Goal: Task Accomplishment & Management: Manage account settings

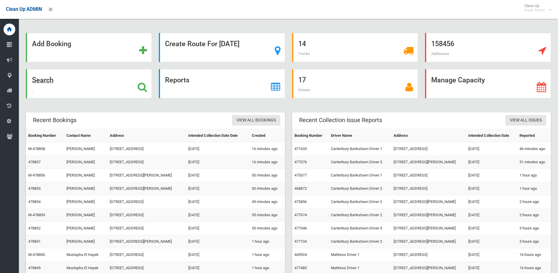
click at [149, 89] on div "Search" at bounding box center [89, 83] width 126 height 29
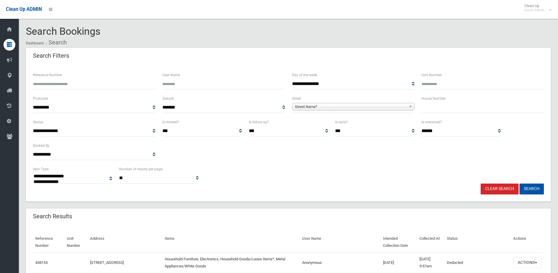
select select
click at [56, 83] on input "Reference Number" at bounding box center [94, 84] width 122 height 11
type input "******"
click at [520, 184] on button "Search" at bounding box center [532, 189] width 24 height 11
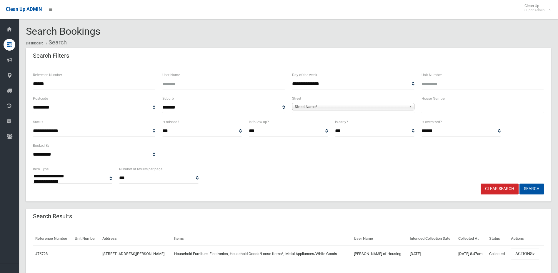
select select
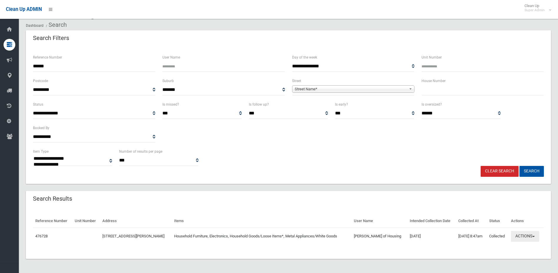
click at [521, 237] on button "Actions" at bounding box center [525, 236] width 28 height 11
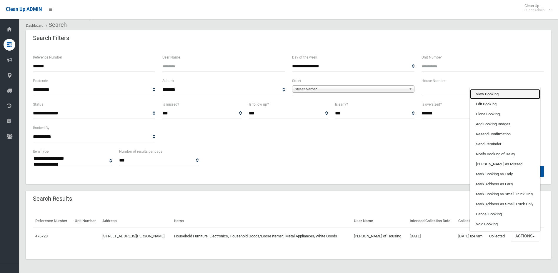
click at [498, 95] on link "View Booking" at bounding box center [505, 94] width 70 height 10
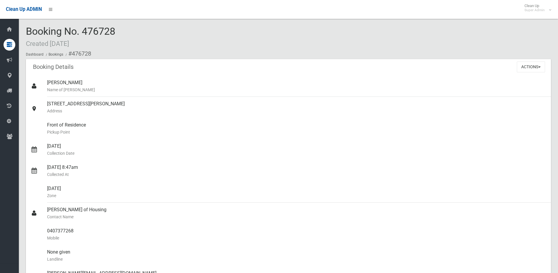
scroll to position [471, 0]
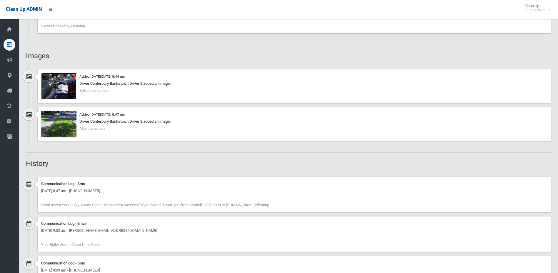
click at [60, 88] on img at bounding box center [58, 86] width 35 height 26
click at [51, 132] on img at bounding box center [58, 124] width 35 height 26
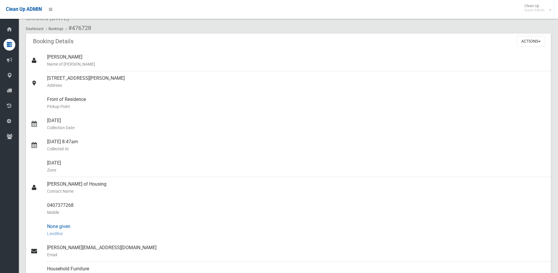
scroll to position [0, 0]
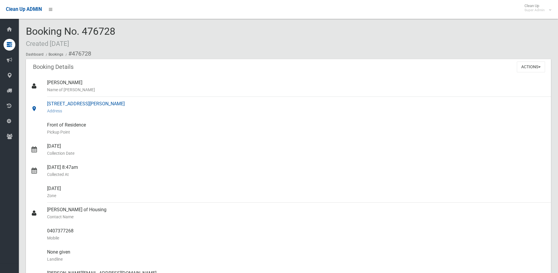
drag, startPoint x: 374, startPoint y: 152, endPoint x: 235, endPoint y: 111, distance: 144.8
drag, startPoint x: 235, startPoint y: 111, endPoint x: 361, endPoint y: 71, distance: 132.1
click at [525, 62] on button "Actions" at bounding box center [531, 66] width 28 height 11
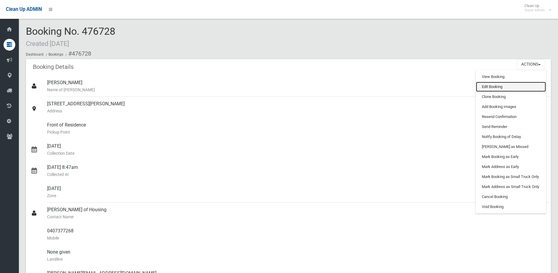
click at [490, 87] on link "Edit Booking" at bounding box center [511, 87] width 70 height 10
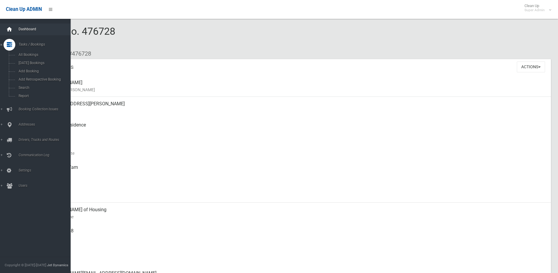
click at [11, 33] on icon at bounding box center [9, 30] width 6 height 12
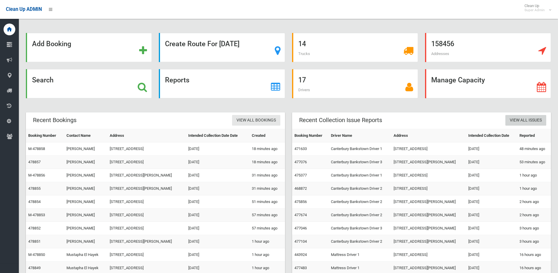
click at [532, 116] on link "View All Issues" at bounding box center [525, 120] width 41 height 11
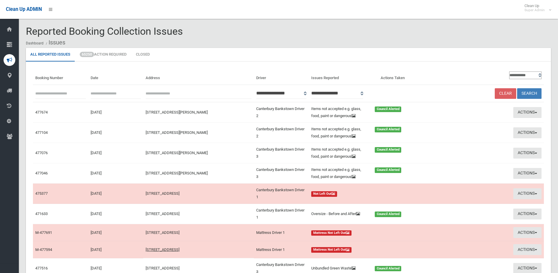
scroll to position [48, 0]
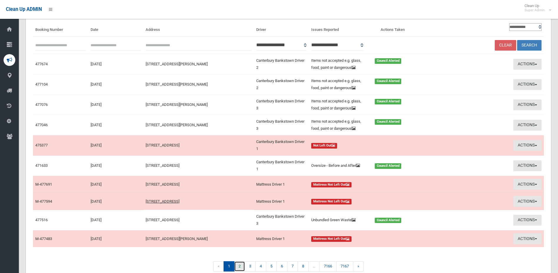
click at [240, 267] on link "2" at bounding box center [239, 266] width 11 height 10
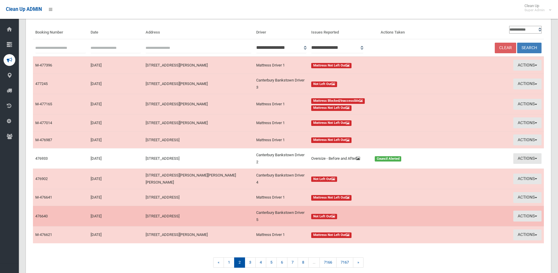
scroll to position [59, 0]
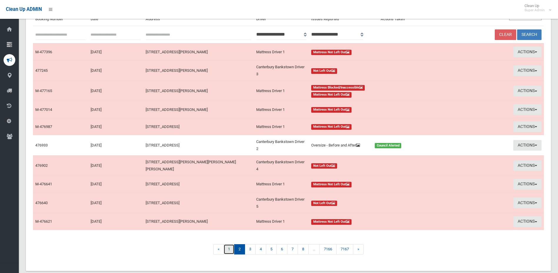
click at [232, 251] on link "1" at bounding box center [229, 249] width 11 height 10
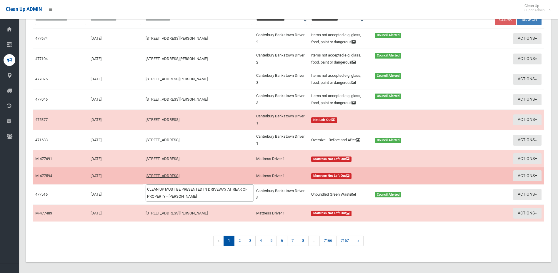
scroll to position [78, 0]
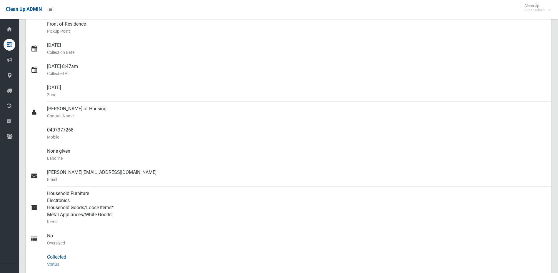
scroll to position [29, 0]
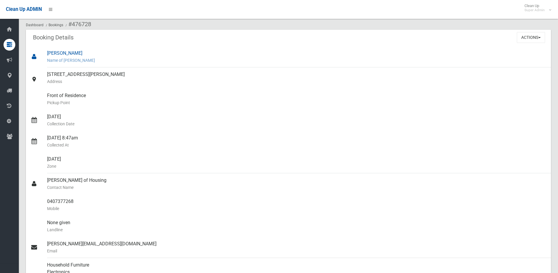
drag, startPoint x: 284, startPoint y: 179, endPoint x: 476, endPoint y: 66, distance: 223.1
click at [476, 66] on div "stephen wild Name of Booker" at bounding box center [296, 56] width 499 height 21
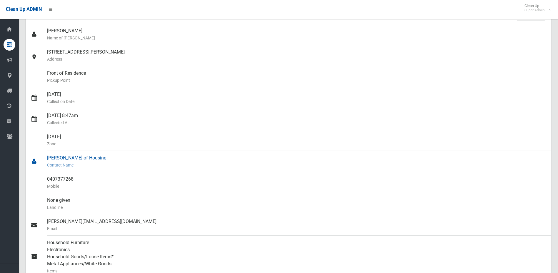
scroll to position [0, 0]
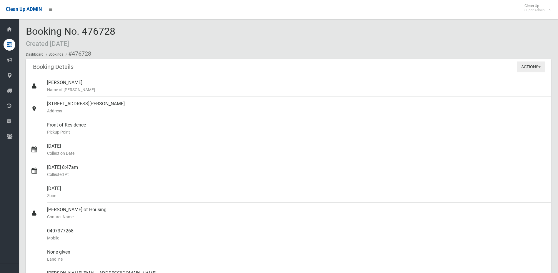
click at [527, 72] on button "Actions" at bounding box center [531, 66] width 28 height 11
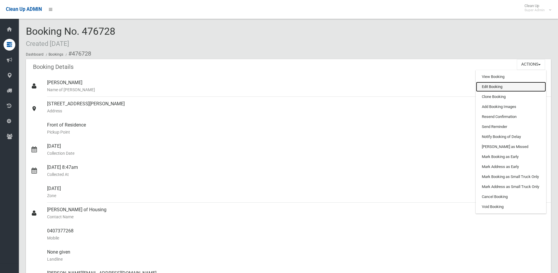
click at [498, 88] on link "Edit Booking" at bounding box center [511, 87] width 70 height 10
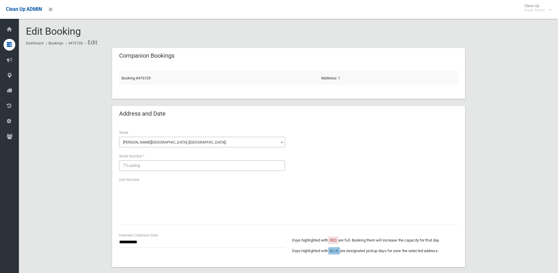
scroll to position [455, 0]
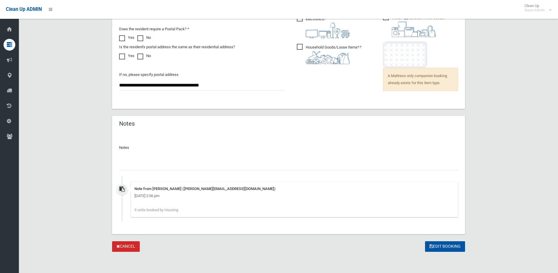
click at [212, 159] on div at bounding box center [288, 163] width 339 height 16
click at [217, 163] on input "text" at bounding box center [288, 164] width 339 height 11
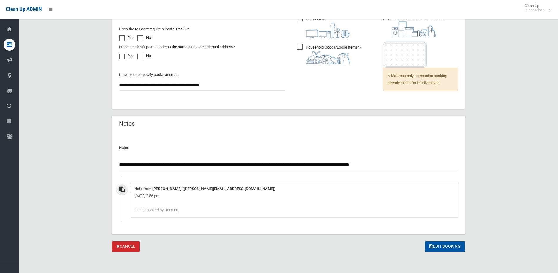
click at [262, 165] on input "**********" at bounding box center [288, 164] width 339 height 11
type input "**********"
click at [440, 244] on button "Edit Booking" at bounding box center [445, 246] width 40 height 11
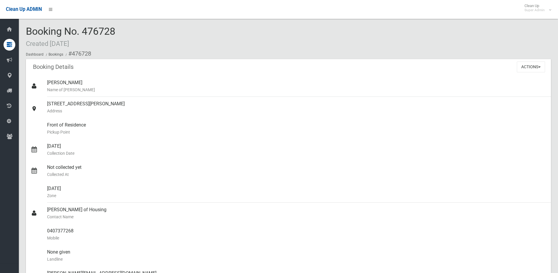
scroll to position [29, 0]
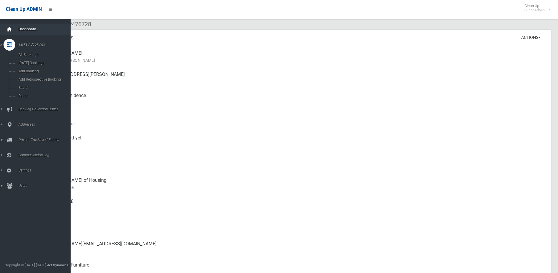
click at [8, 25] on icon at bounding box center [9, 30] width 6 height 12
click at [36, 86] on span "Search" at bounding box center [43, 88] width 53 height 4
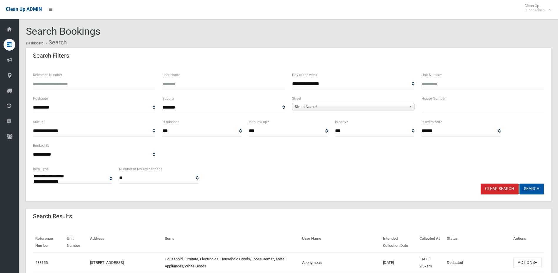
select select
click at [318, 108] on span "Street Name*" at bounding box center [351, 106] width 112 height 7
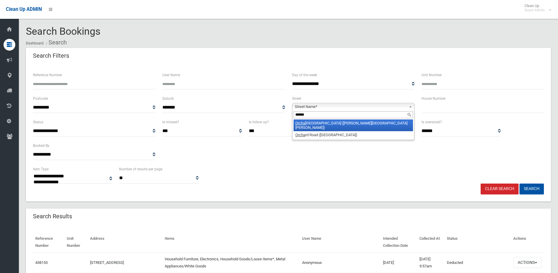
type input "*******"
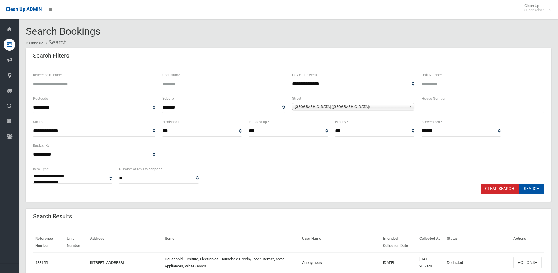
type input "*"
click at [541, 187] on button "Search" at bounding box center [532, 189] width 24 height 11
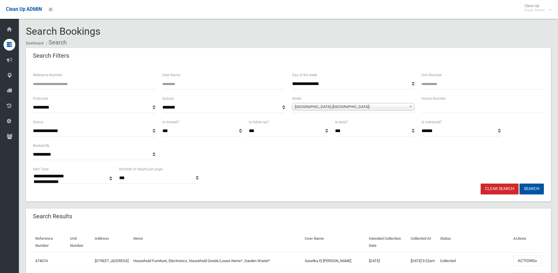
select select
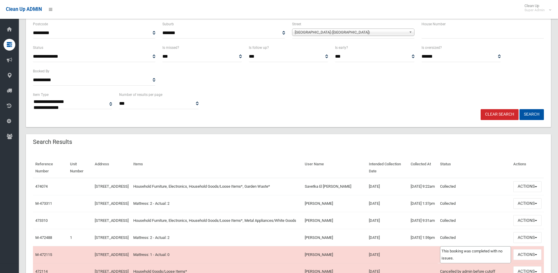
scroll to position [177, 0]
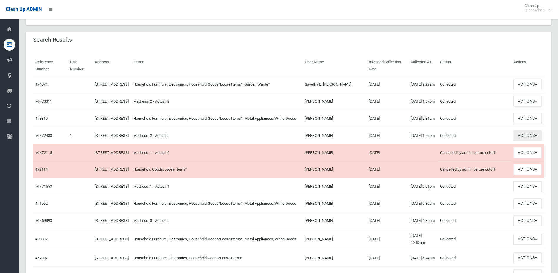
click at [535, 136] on span "button" at bounding box center [536, 135] width 2 height 1
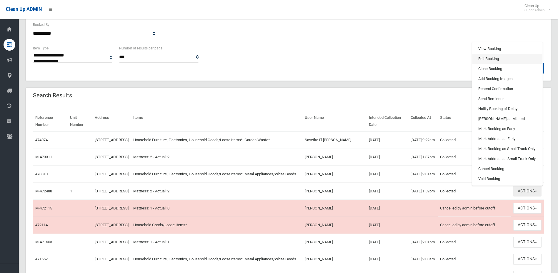
scroll to position [118, 0]
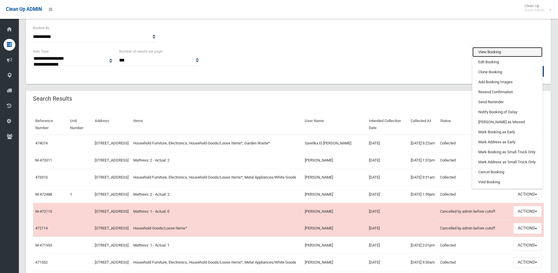
click at [492, 57] on link "View Booking" at bounding box center [507, 52] width 70 height 10
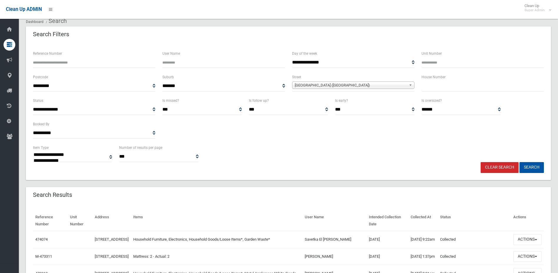
scroll to position [0, 0]
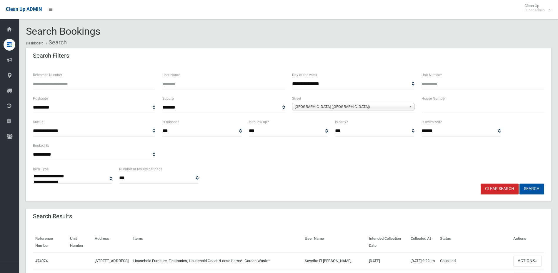
click at [512, 189] on link "Clear Search" at bounding box center [500, 189] width 38 height 11
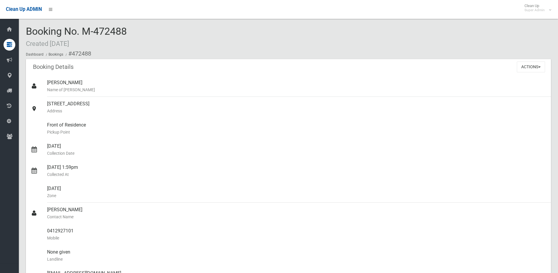
scroll to position [324, 0]
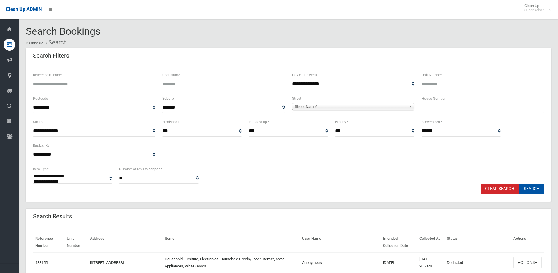
select select
click at [325, 107] on span "Street Name*" at bounding box center [351, 106] width 112 height 7
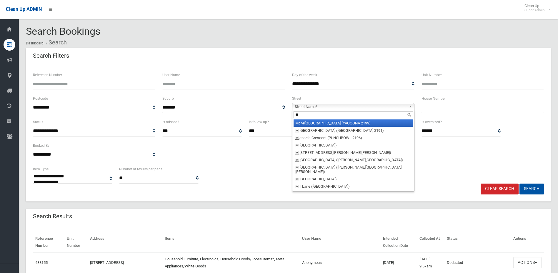
type input "**"
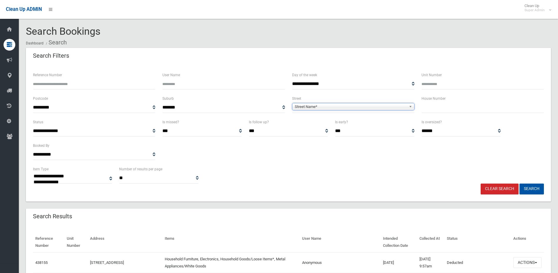
click at [335, 107] on span "Street Name*" at bounding box center [351, 106] width 112 height 7
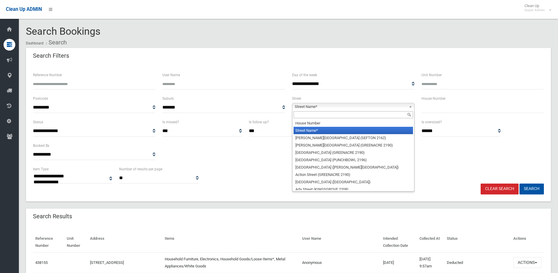
type input "*"
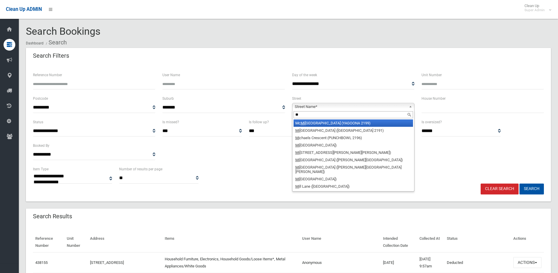
type input "*"
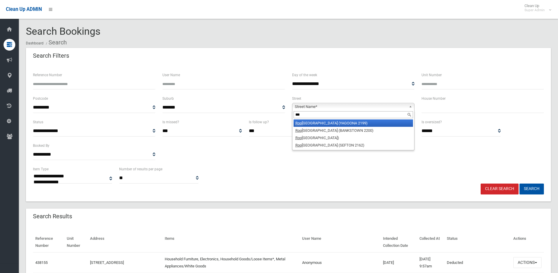
type input "****"
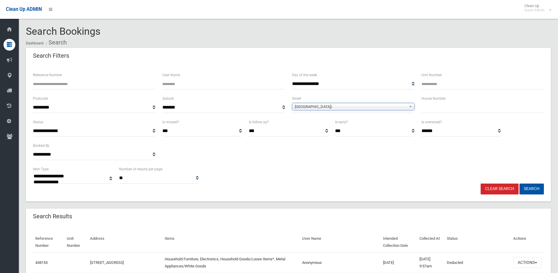
click at [520, 184] on button "Search" at bounding box center [532, 189] width 24 height 11
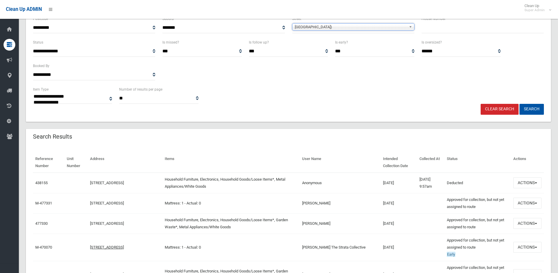
scroll to position [147, 0]
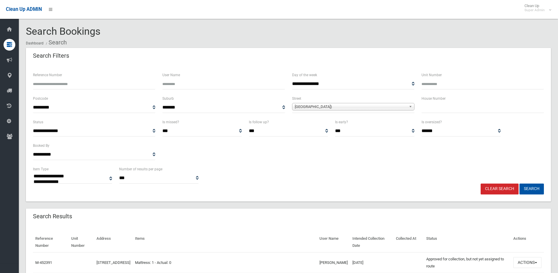
select select
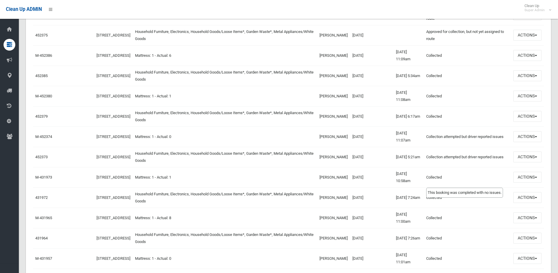
scroll to position [441, 0]
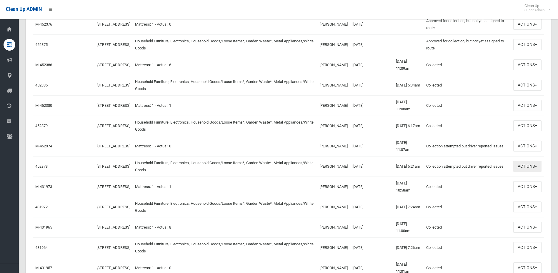
click at [522, 164] on button "Actions" at bounding box center [527, 166] width 28 height 11
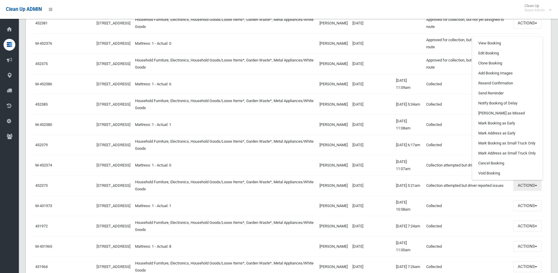
scroll to position [412, 0]
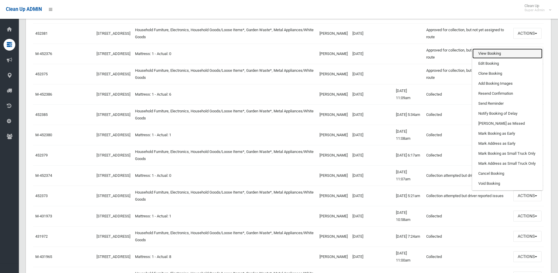
click at [490, 55] on link "View Booking" at bounding box center [507, 54] width 70 height 10
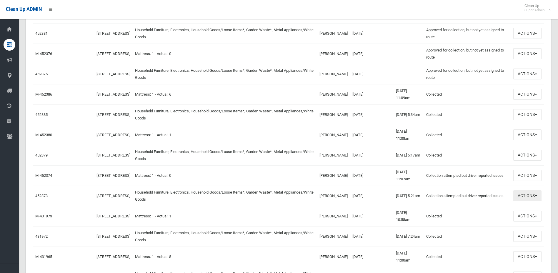
click at [529, 198] on button "Actions" at bounding box center [527, 195] width 28 height 11
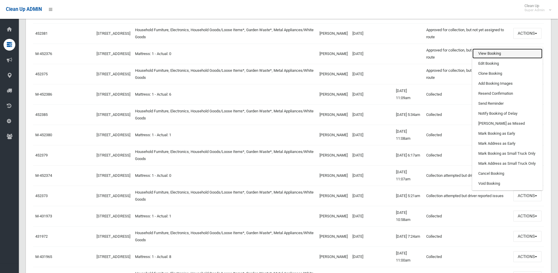
click at [511, 51] on link "View Booking" at bounding box center [507, 54] width 70 height 10
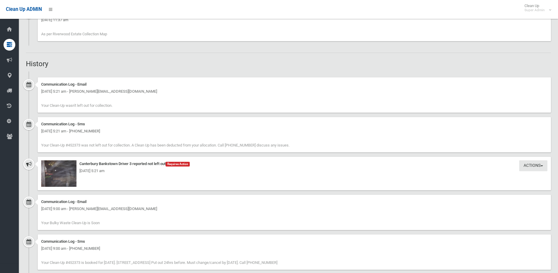
scroll to position [471, 0]
click at [58, 173] on div "[DATE] 5:21 am" at bounding box center [294, 170] width 506 height 7
click at [58, 184] on img at bounding box center [58, 172] width 35 height 26
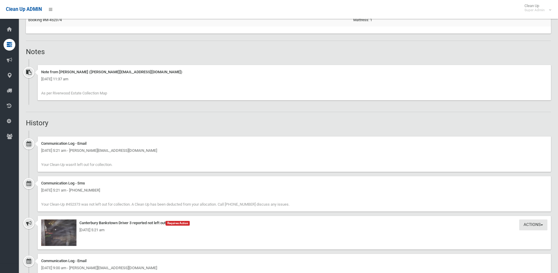
scroll to position [412, 0]
click at [63, 227] on div "[DATE] 5:21 am" at bounding box center [294, 228] width 506 height 7
click at [63, 230] on div "[DATE] 5:21 am" at bounding box center [294, 228] width 506 height 7
